Goal: Information Seeking & Learning: Learn about a topic

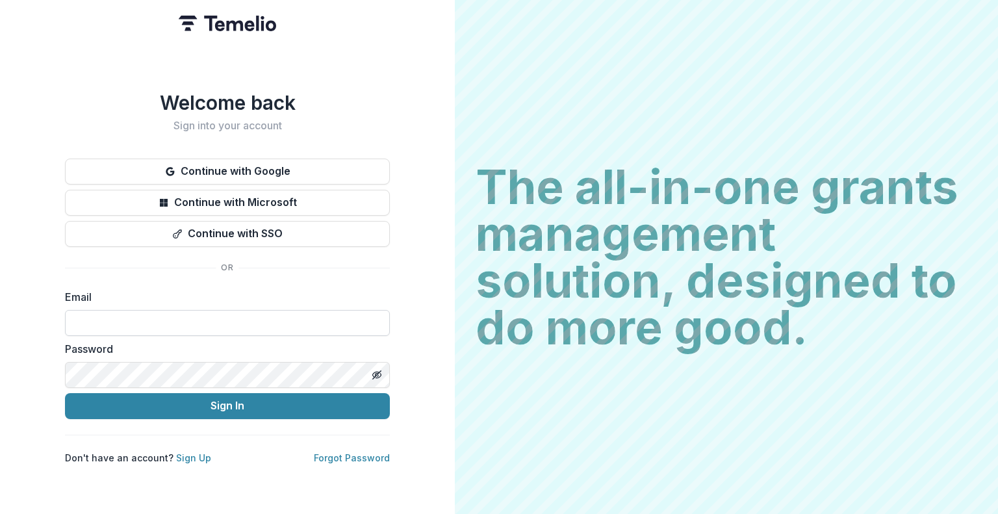
click at [185, 319] on input at bounding box center [227, 323] width 325 height 26
click at [191, 322] on input at bounding box center [227, 323] width 325 height 26
type input "**********"
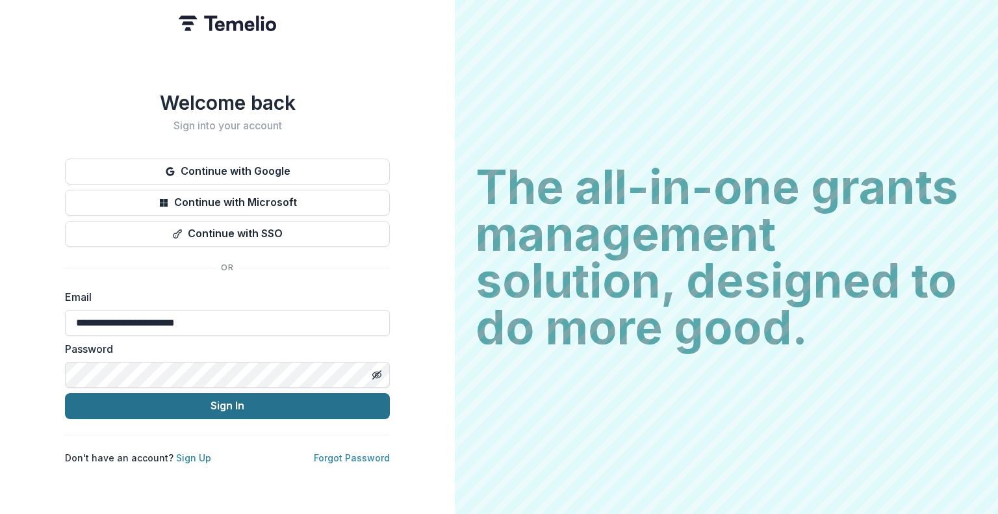
click at [192, 406] on button "Sign In" at bounding box center [227, 406] width 325 height 26
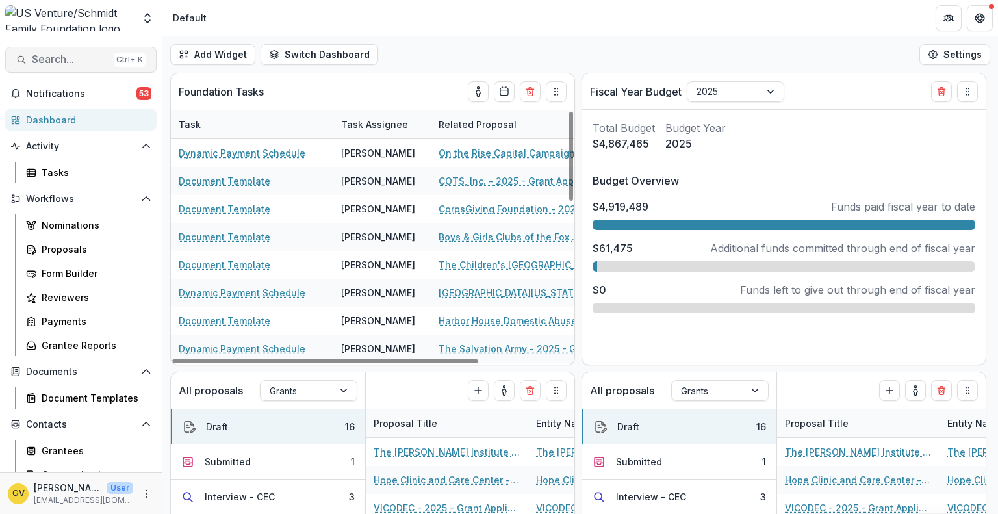
click at [62, 61] on span "Search..." at bounding box center [70, 59] width 77 height 12
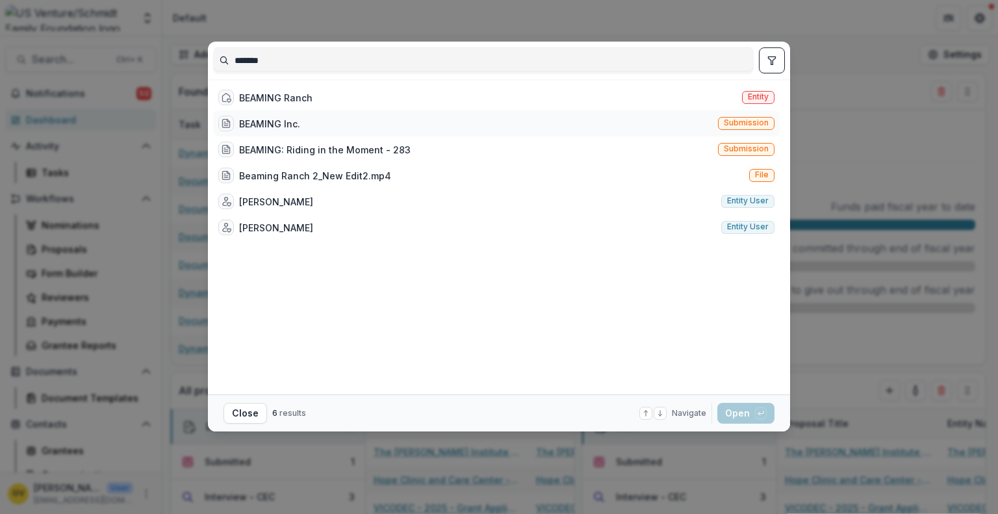
type input "*******"
click at [246, 120] on div "BEAMING Inc." at bounding box center [269, 124] width 61 height 14
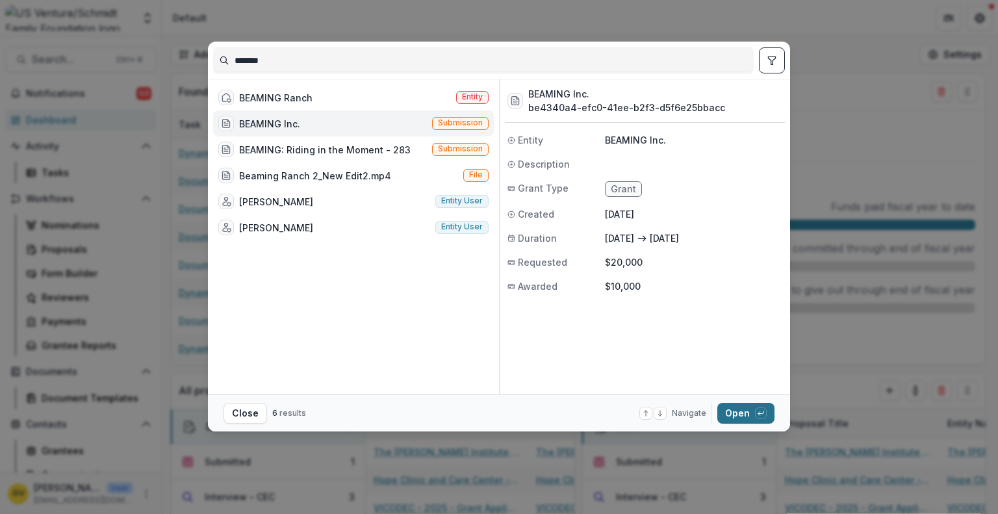
click at [729, 409] on button "Open with enter key" at bounding box center [746, 413] width 57 height 21
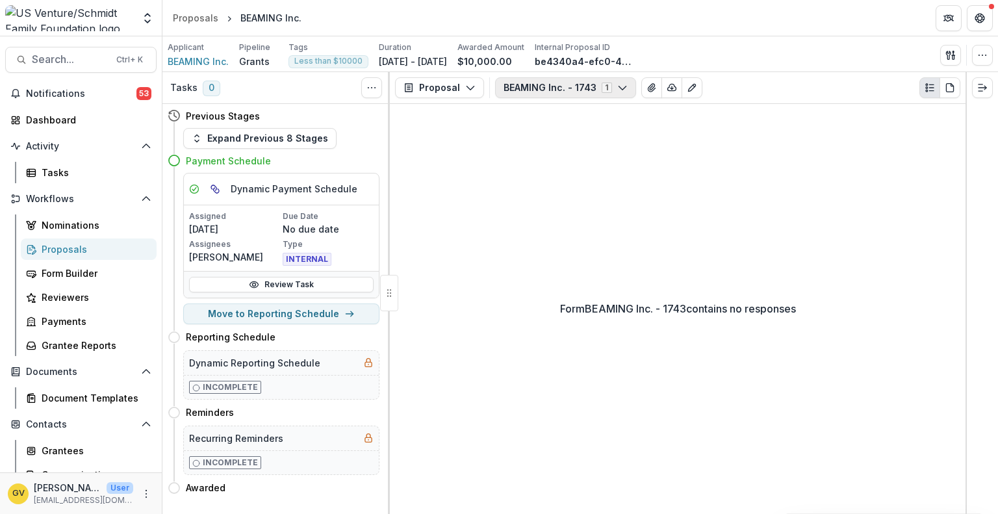
click at [577, 90] on button "BEAMING Inc. - 1743 1" at bounding box center [565, 87] width 141 height 21
click at [814, 204] on div "Form BEAMING Inc. - 1743 contains no responses" at bounding box center [678, 309] width 576 height 410
type button "0"
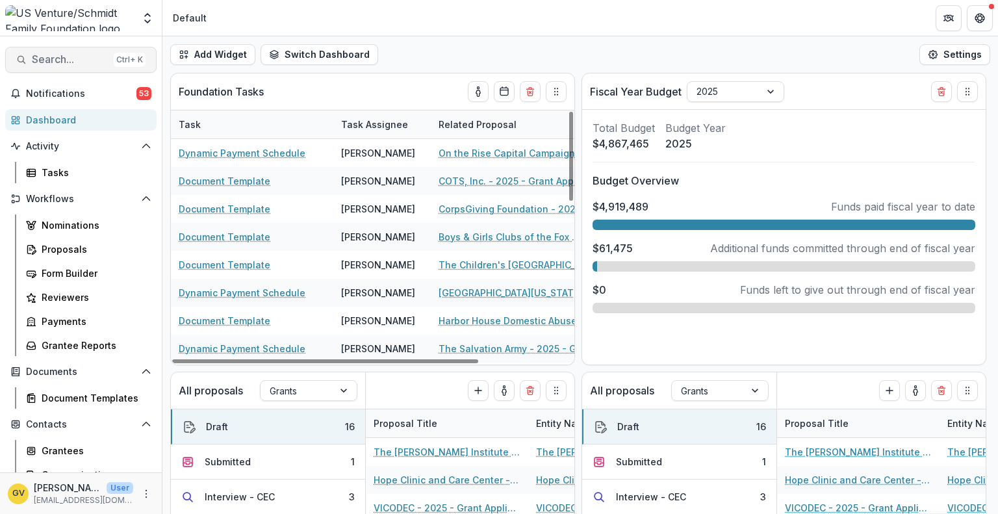
click at [64, 55] on span "Search..." at bounding box center [70, 59] width 77 height 12
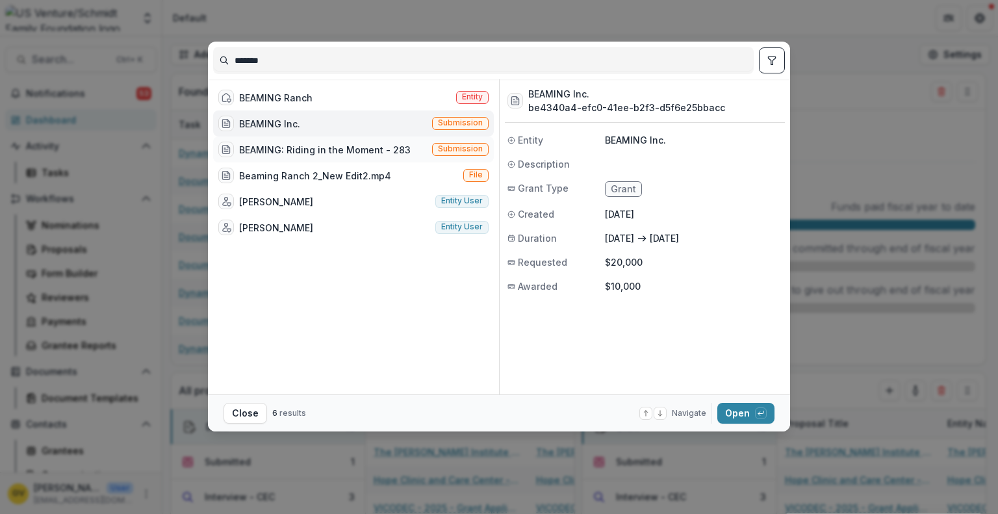
click at [298, 148] on div "BEAMING: Riding in the Moment - 283" at bounding box center [325, 150] width 172 height 14
click at [284, 95] on div "BEAMING Ranch" at bounding box center [275, 98] width 73 height 14
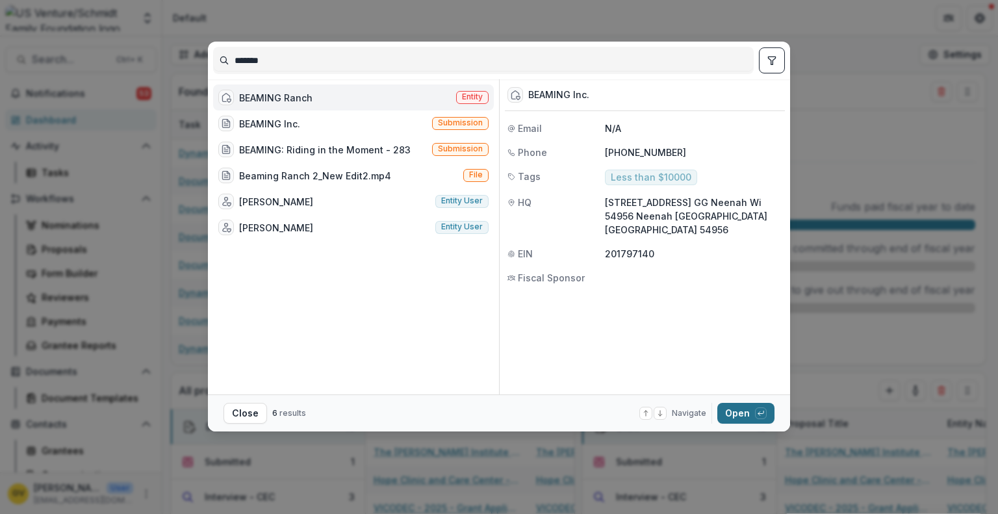
click at [748, 415] on button "Open with enter key" at bounding box center [746, 413] width 57 height 21
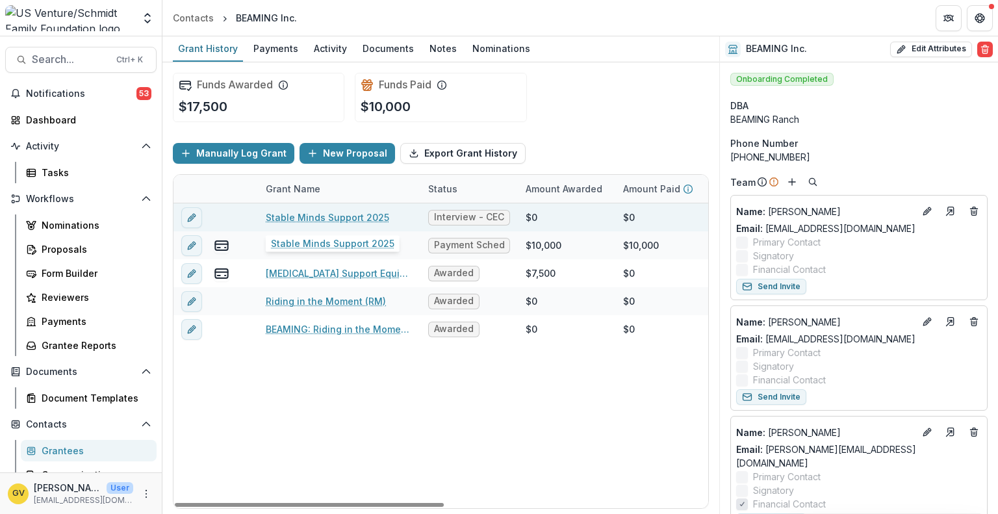
click at [298, 213] on link "Stable Minds Support 2025" at bounding box center [328, 218] width 124 height 14
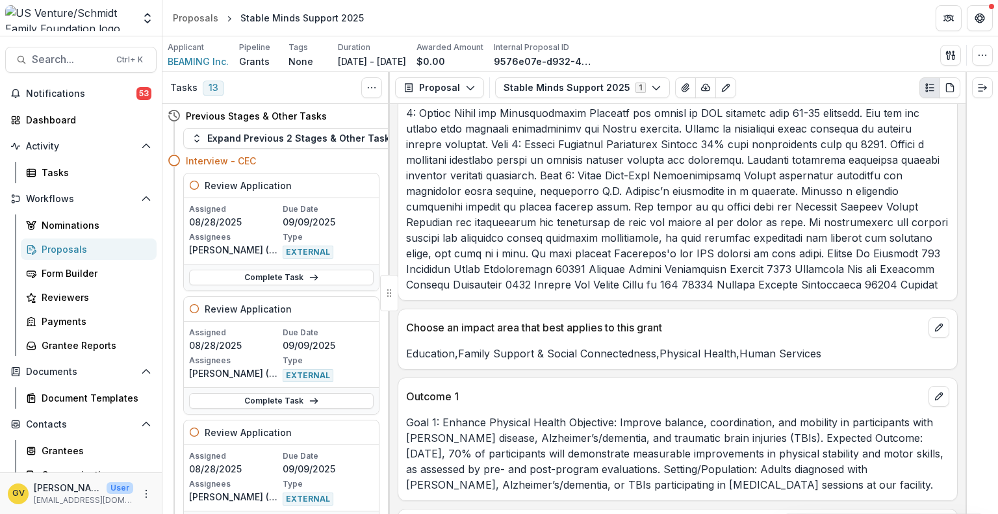
scroll to position [2118, 0]
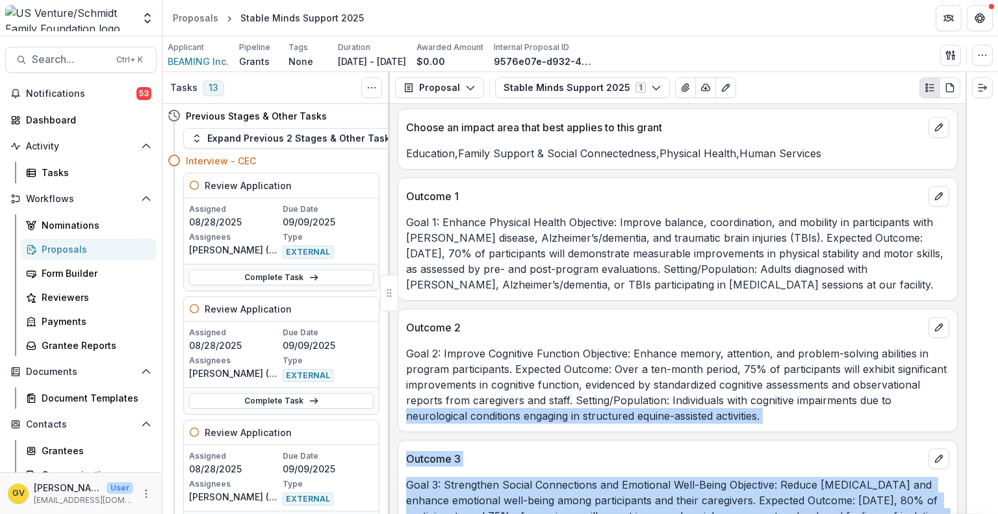
drag, startPoint x: 961, startPoint y: 411, endPoint x: 967, endPoint y: 456, distance: 45.8
click at [967, 456] on div "Tasks 13 Show Cancelled Tasks Previous Stages & Other Tasks Expand Previous 2 S…" at bounding box center [581, 293] width 836 height 442
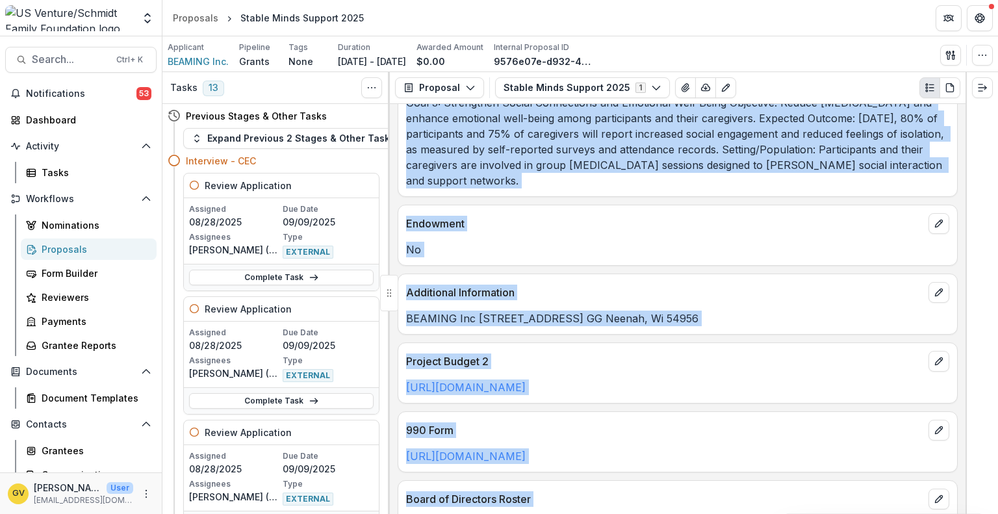
scroll to position [2577, 0]
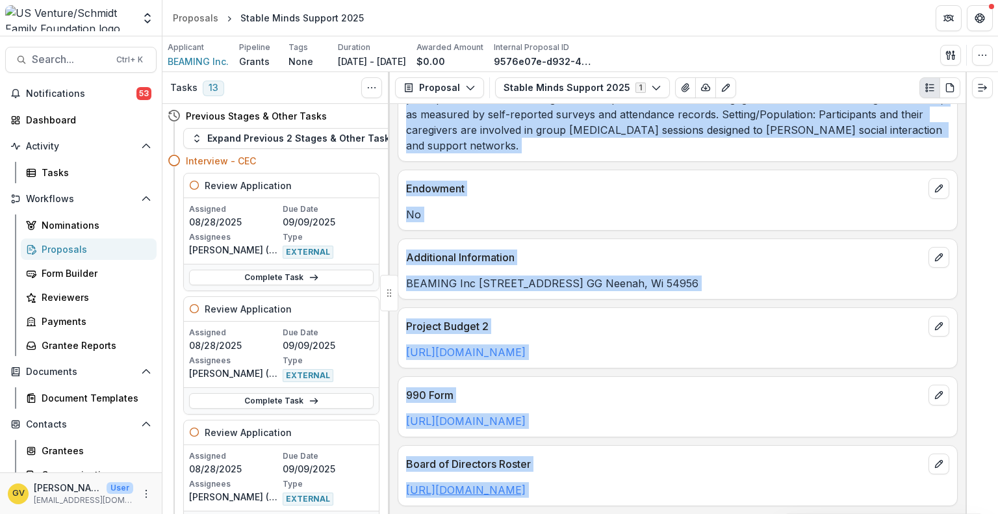
click at [526, 484] on link "[URL][DOMAIN_NAME]" at bounding box center [466, 490] width 120 height 13
click at [834, 308] on div "Project Budget 2" at bounding box center [677, 322] width 559 height 29
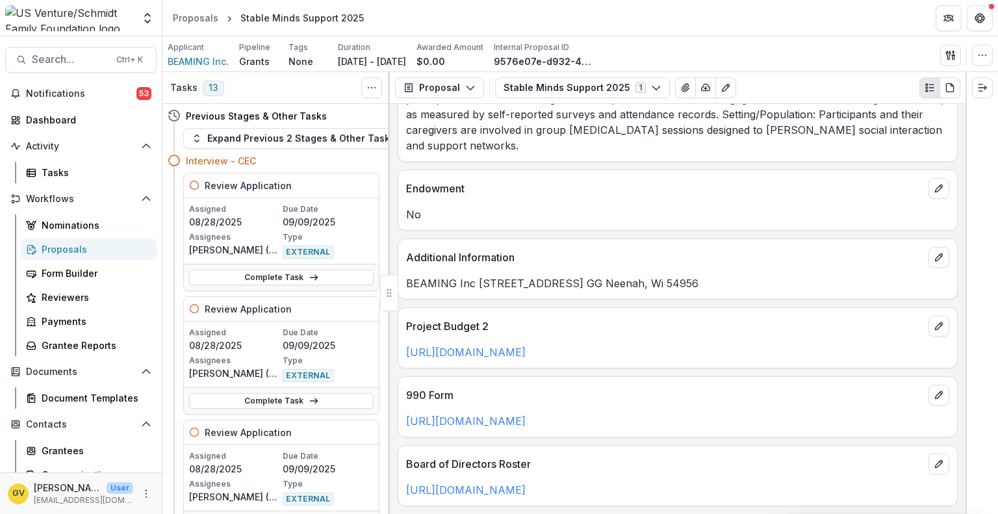
click at [967, 127] on div at bounding box center [982, 293] width 33 height 442
click at [960, 127] on div "Number of People This Grant Will Support 175 Number of People Supported Annuall…" at bounding box center [678, 309] width 576 height 410
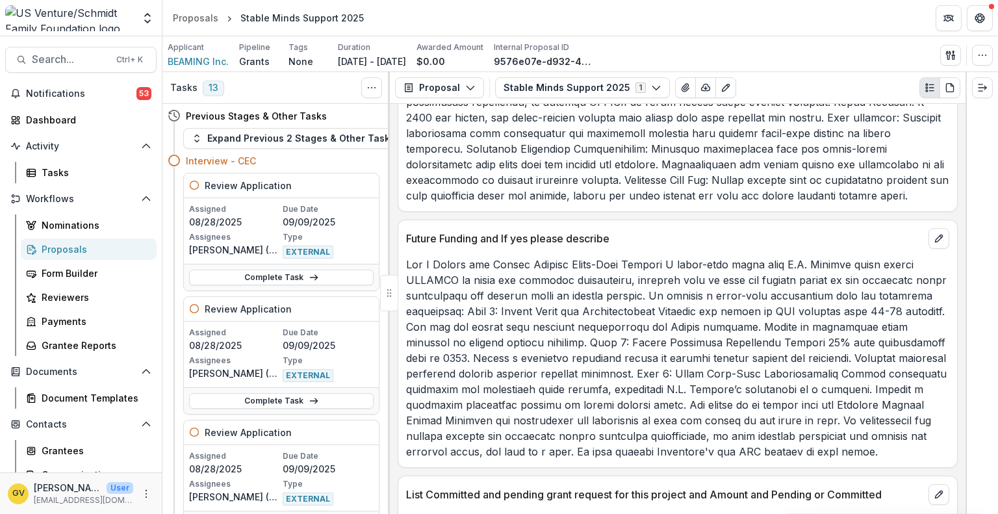
scroll to position [1071, 0]
